Goal: Check status: Check status

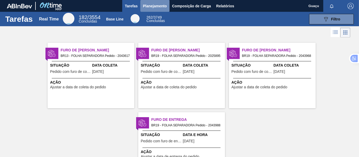
click at [156, 5] on span "Planejamento" at bounding box center [155, 6] width 24 height 6
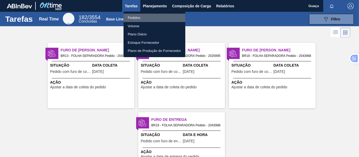
click at [146, 16] on li "Pedidos" at bounding box center [155, 18] width 62 height 8
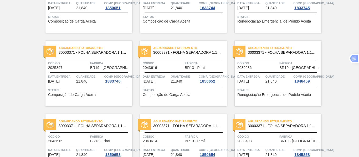
scroll to position [23, 0]
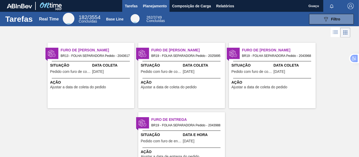
click at [146, 8] on span "Planejamento" at bounding box center [155, 6] width 24 height 6
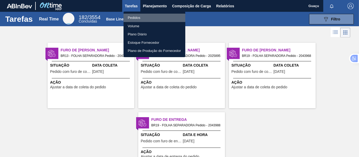
click at [143, 17] on li "Pedidos" at bounding box center [155, 18] width 62 height 8
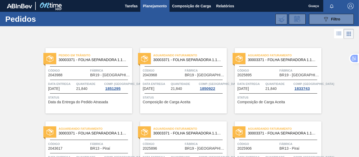
scroll to position [53, 0]
